Goal: Register for event/course

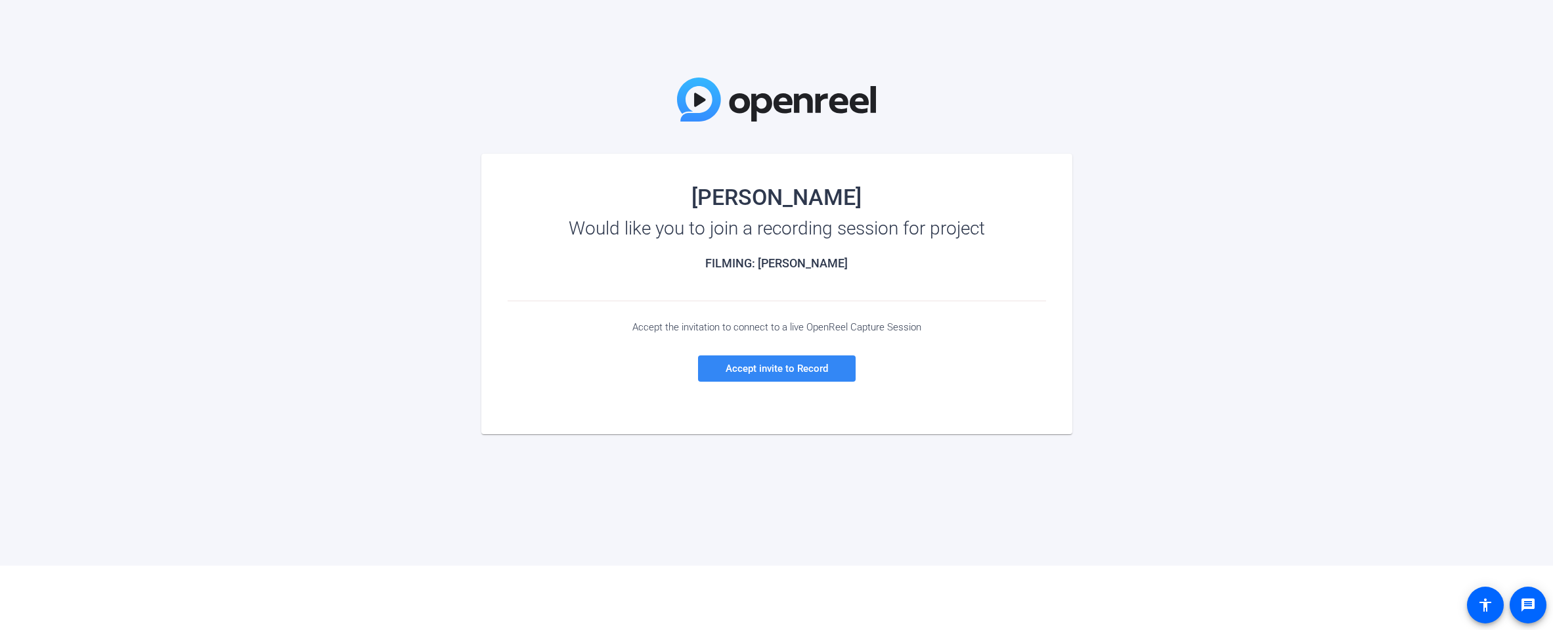
click at [783, 365] on span "Accept invite to Record" at bounding box center [776, 368] width 102 height 12
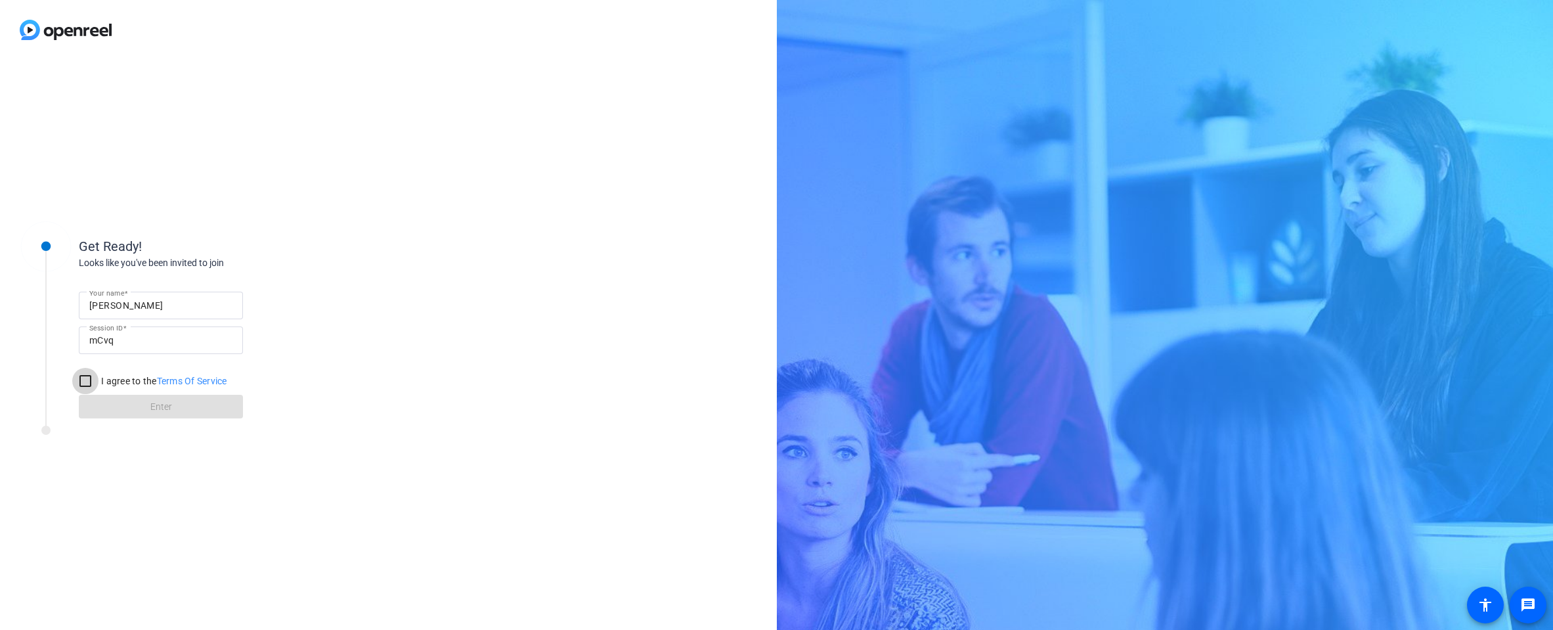
click at [84, 381] on input "I agree to the Terms Of Service" at bounding box center [85, 381] width 26 height 26
checkbox input "true"
click at [143, 405] on span at bounding box center [161, 407] width 164 height 32
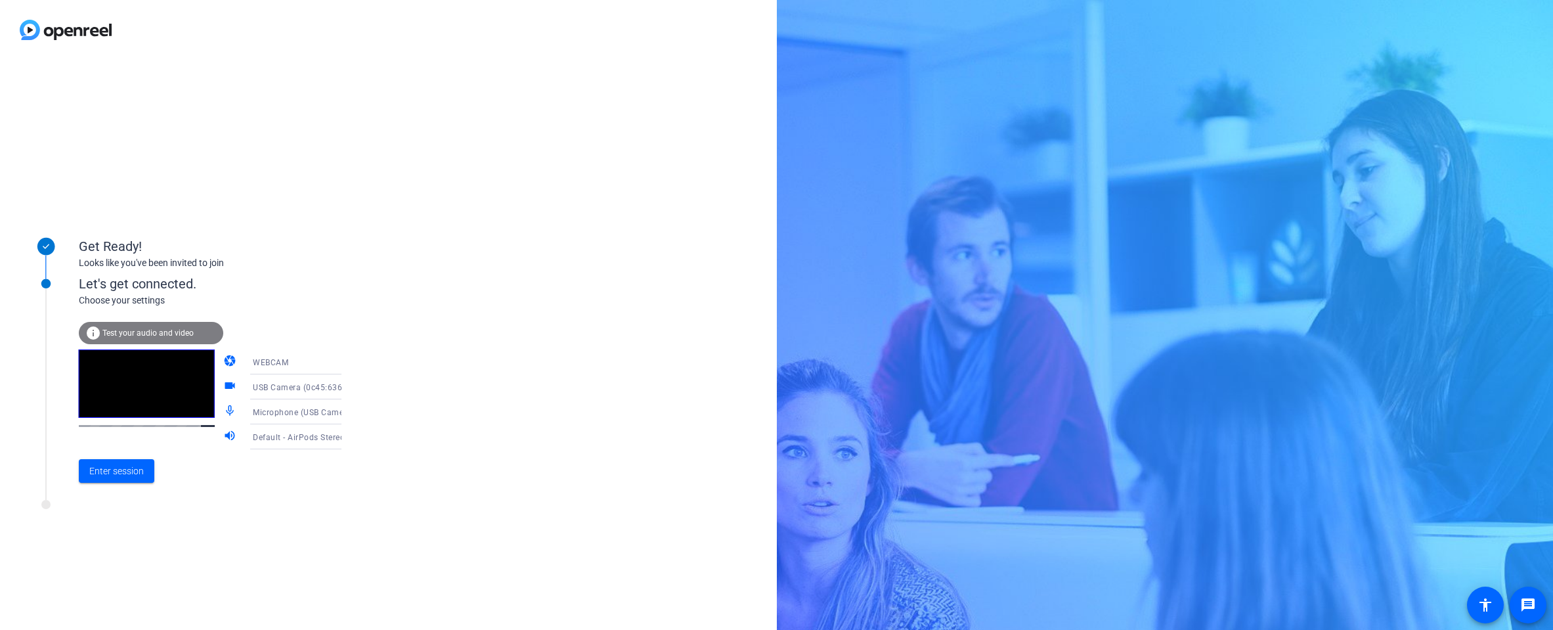
click at [148, 330] on span "Test your audio and video" at bounding box center [147, 332] width 91 height 9
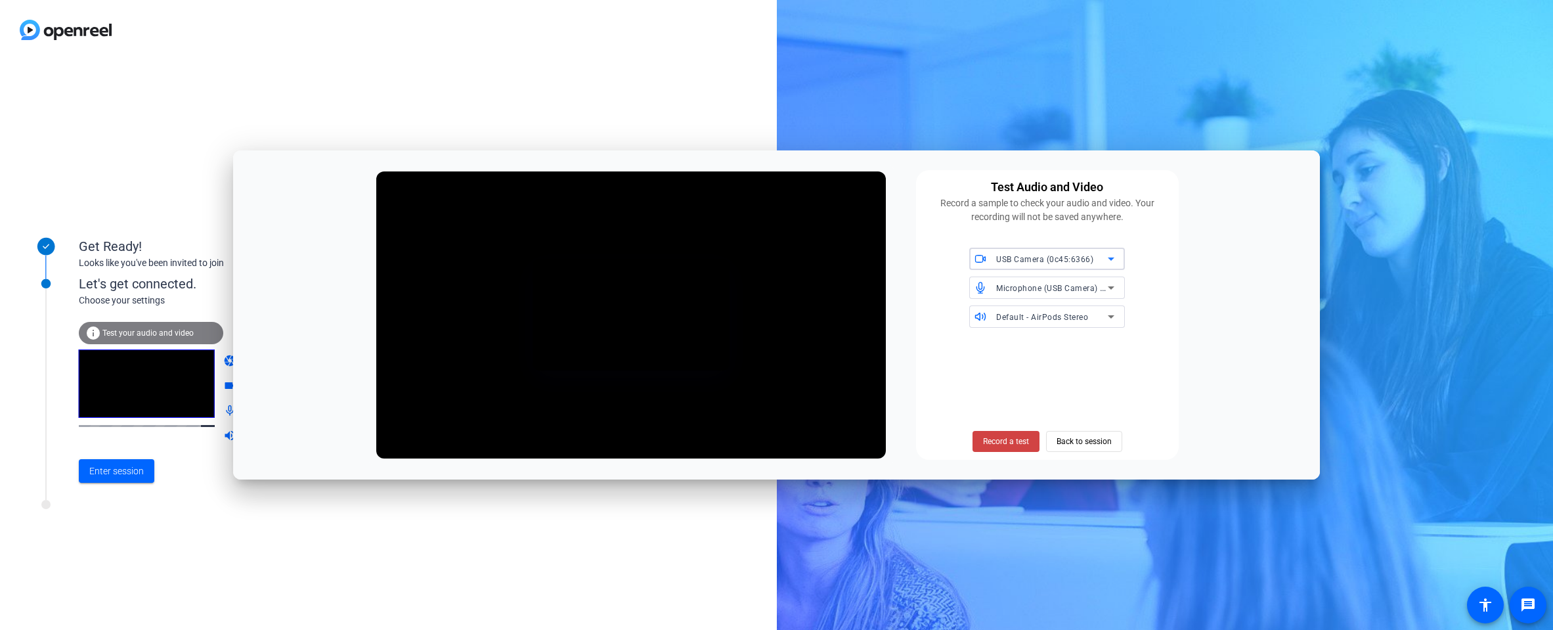
click at [1104, 254] on icon at bounding box center [1111, 259] width 16 height 16
click at [1104, 254] on div at bounding box center [776, 315] width 1553 height 630
click at [997, 445] on span "Record a test" at bounding box center [1006, 441] width 46 height 12
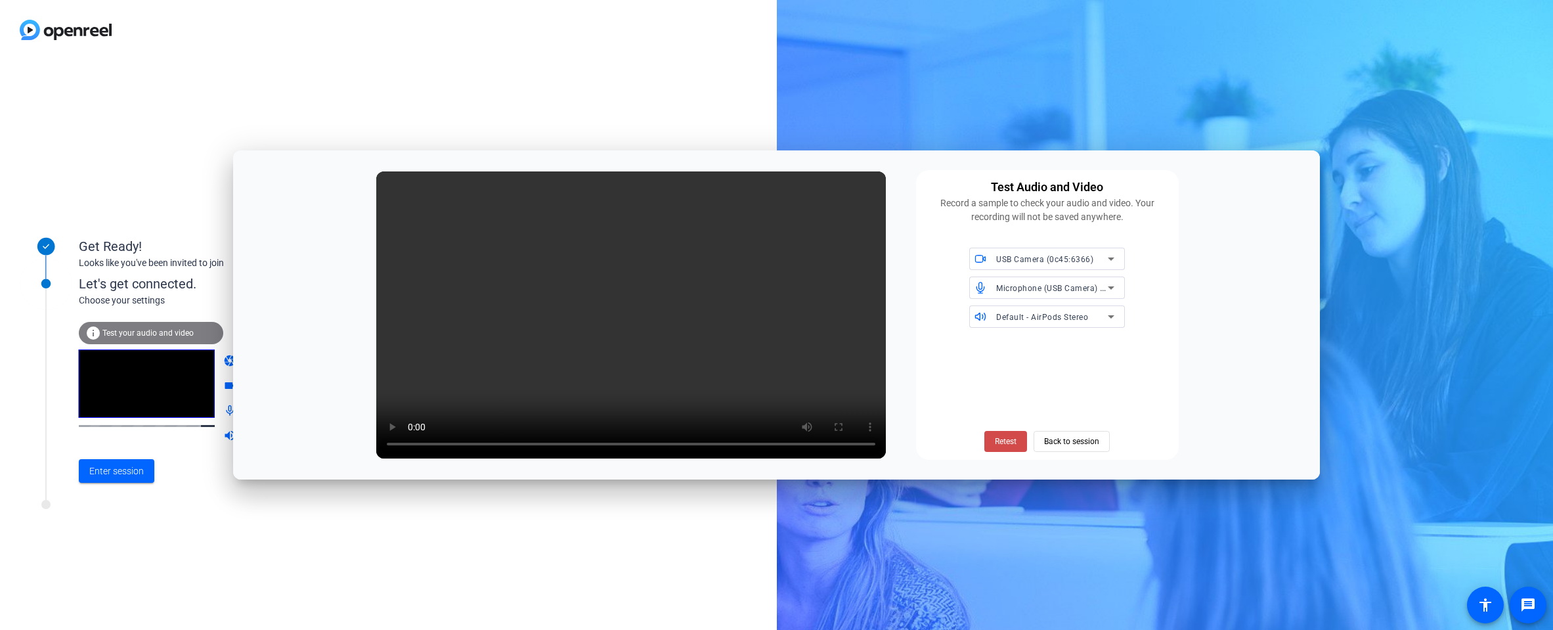
click at [1004, 446] on span "Retest" at bounding box center [1006, 441] width 22 height 12
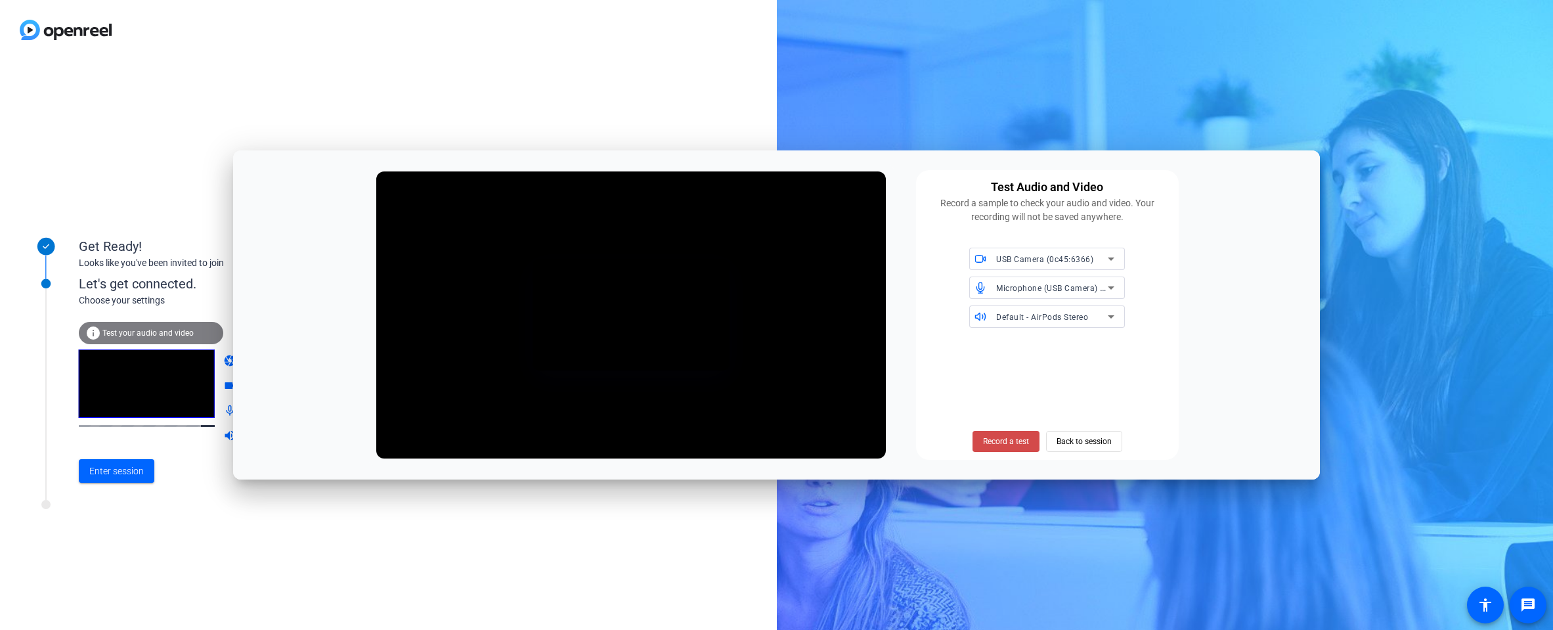
click at [1025, 434] on span at bounding box center [1005, 441] width 67 height 32
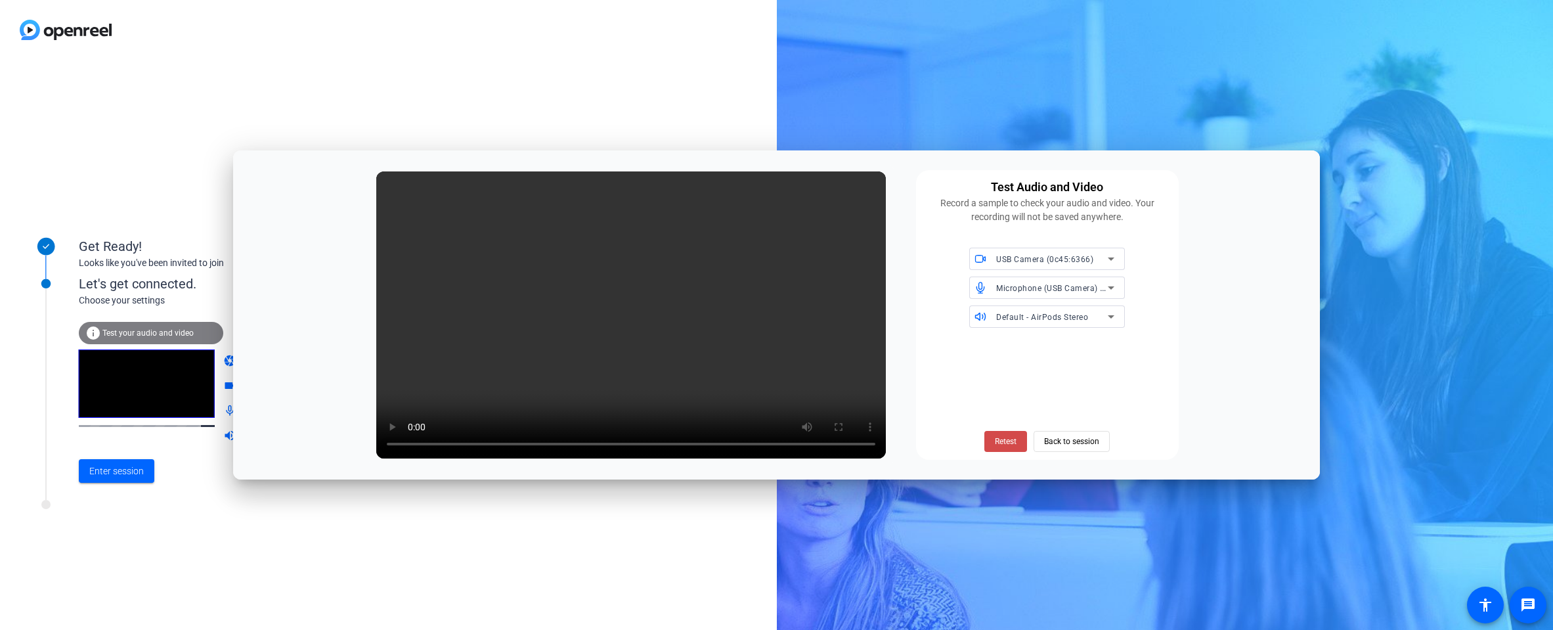
click at [1006, 442] on span "Retest" at bounding box center [1006, 441] width 22 height 12
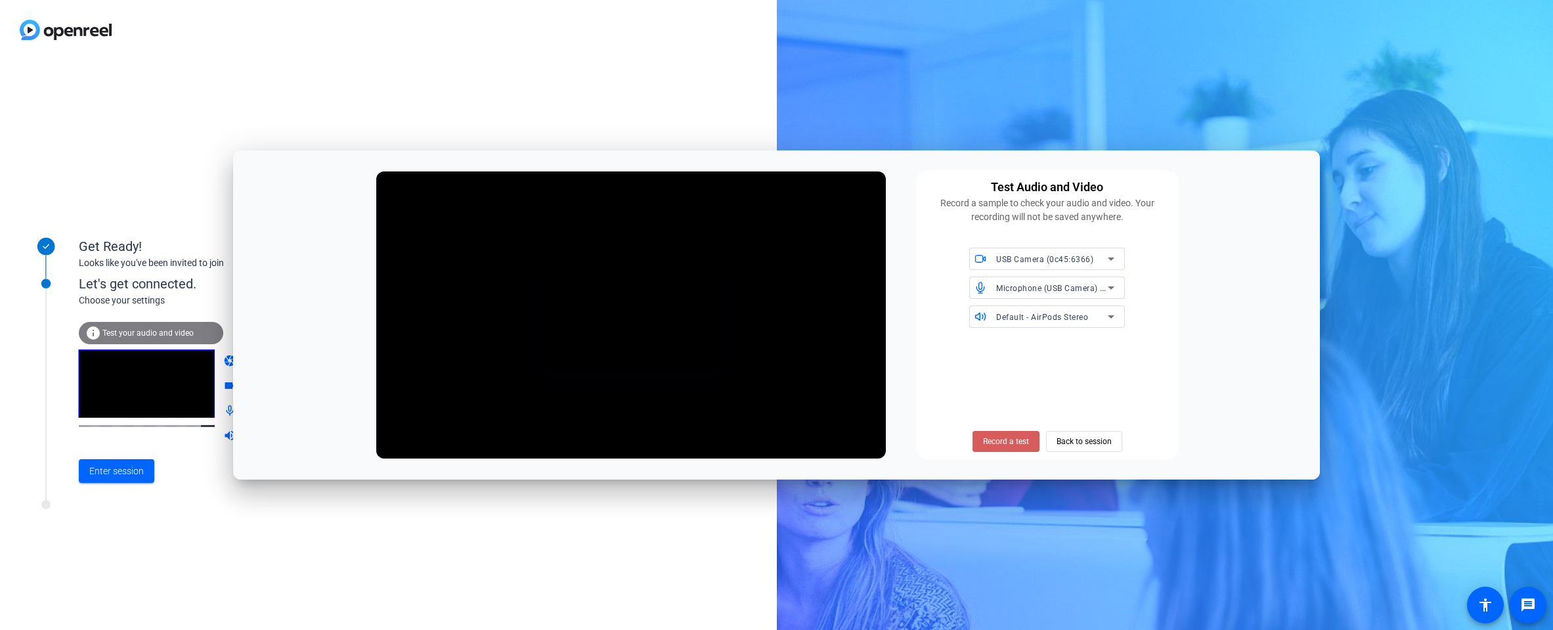
click at [1016, 439] on span "Record a test" at bounding box center [1006, 441] width 46 height 12
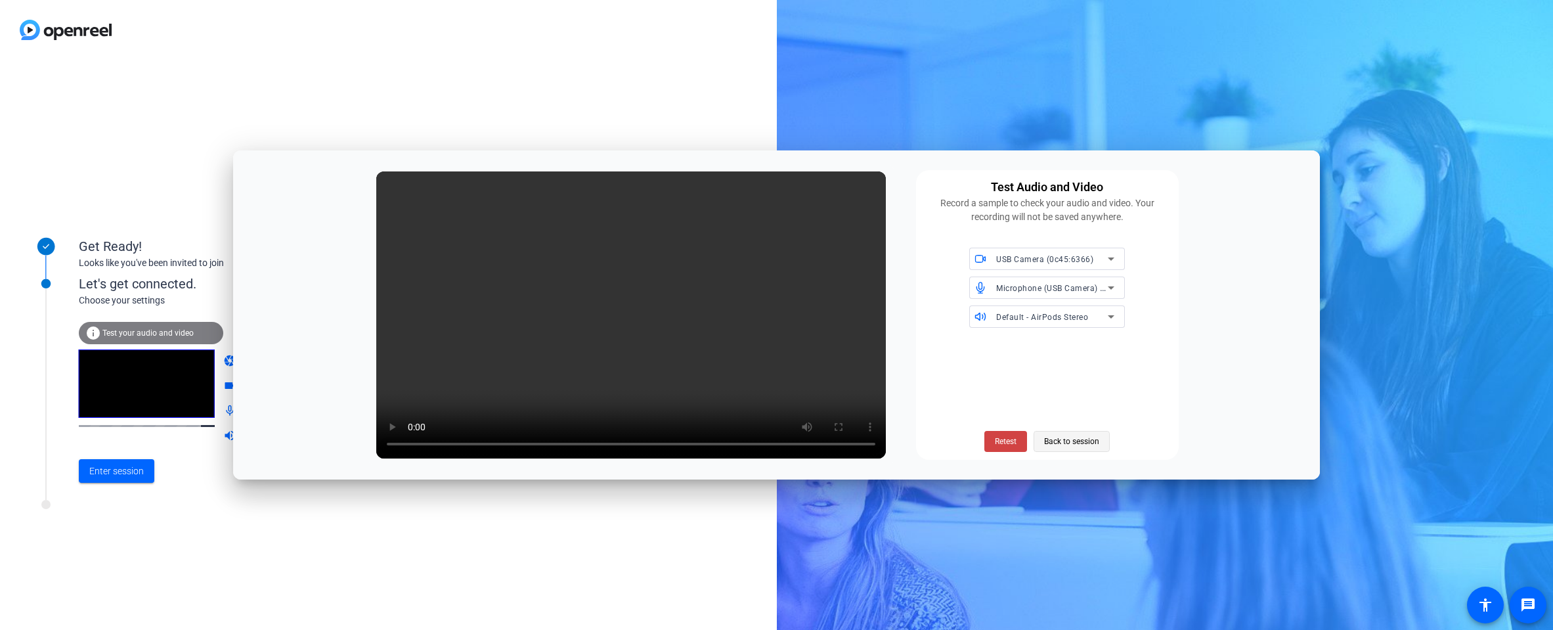
click at [1076, 438] on span "Back to session" at bounding box center [1071, 441] width 55 height 25
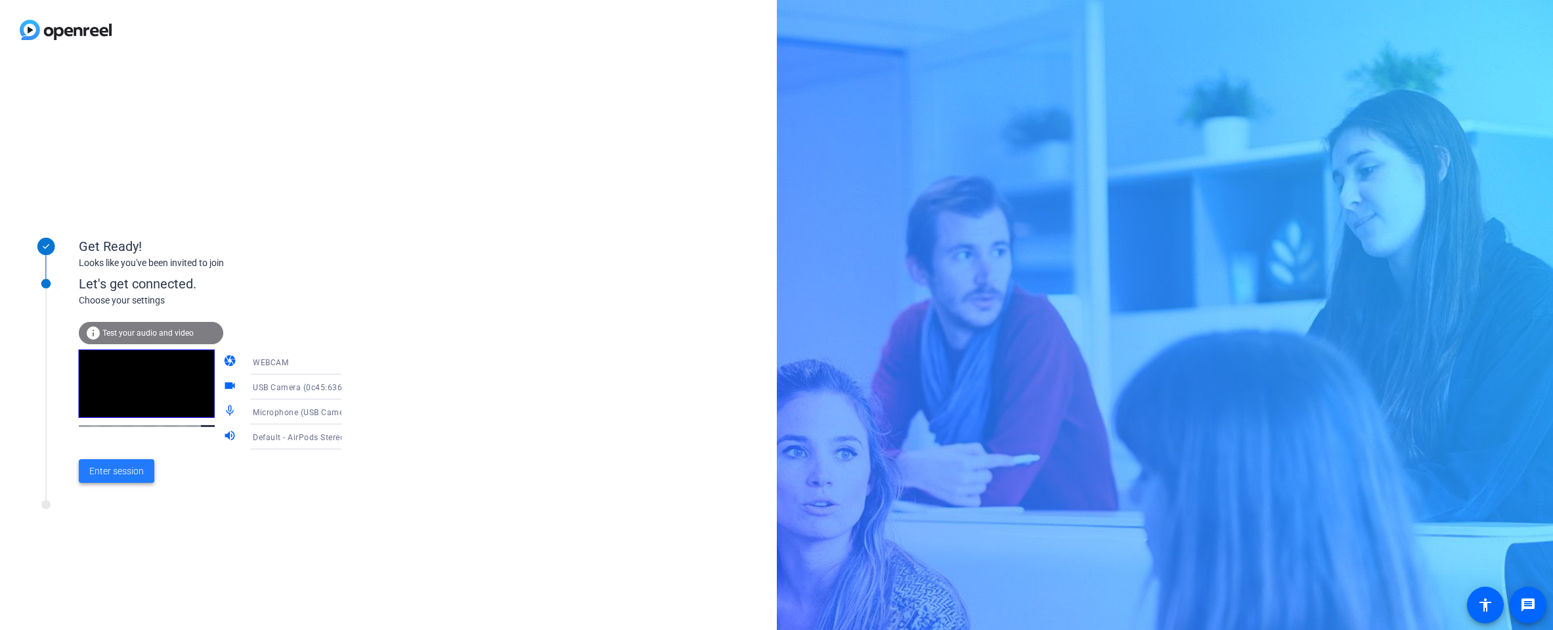
click at [91, 469] on span "Enter session" at bounding box center [116, 471] width 54 height 14
